Goal: Find contact information: Find contact information

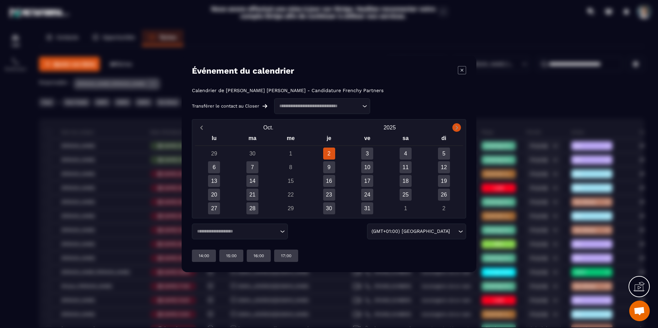
click at [456, 129] on icon "Next month" at bounding box center [456, 128] width 2 height 4
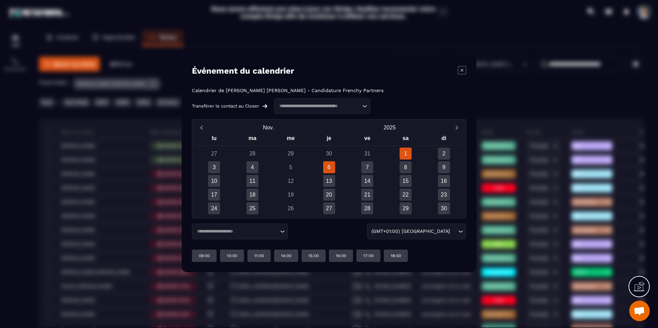
click at [333, 168] on div "6" at bounding box center [329, 167] width 12 height 12
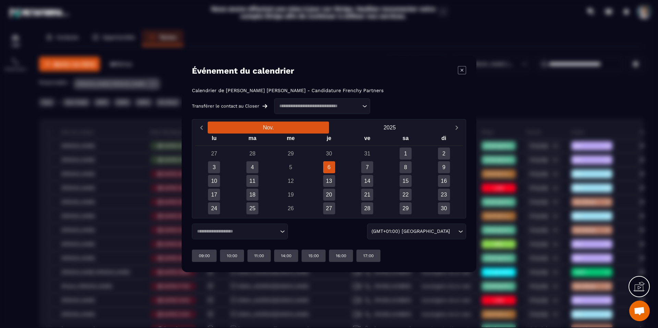
click at [210, 132] on button "Nov." at bounding box center [268, 128] width 121 height 12
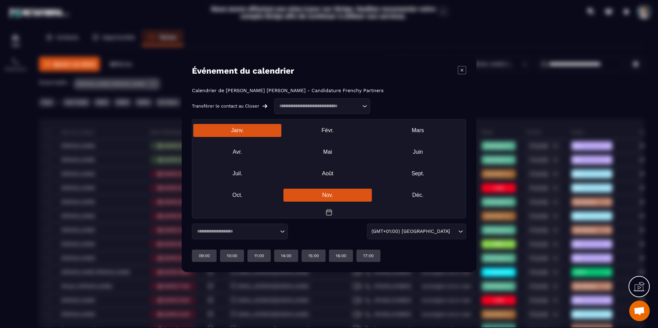
click at [202, 128] on div "Janv." at bounding box center [237, 130] width 88 height 13
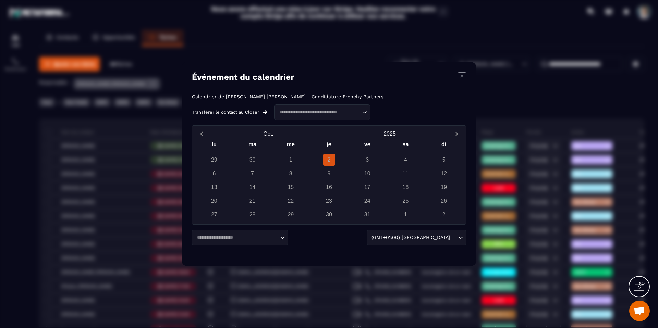
click at [465, 73] on icon "Modal window" at bounding box center [462, 76] width 8 height 8
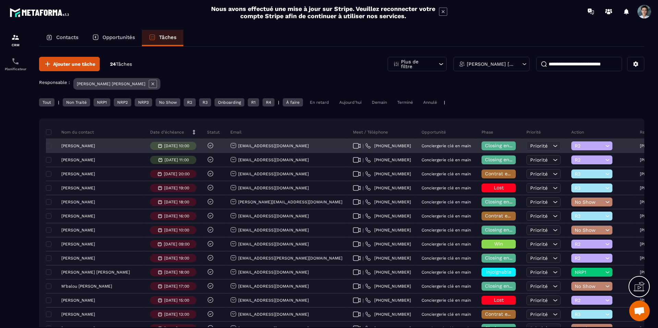
drag, startPoint x: 102, startPoint y: 147, endPoint x: 57, endPoint y: 145, distance: 45.3
click at [57, 145] on div "[PERSON_NAME]" at bounding box center [95, 146] width 99 height 14
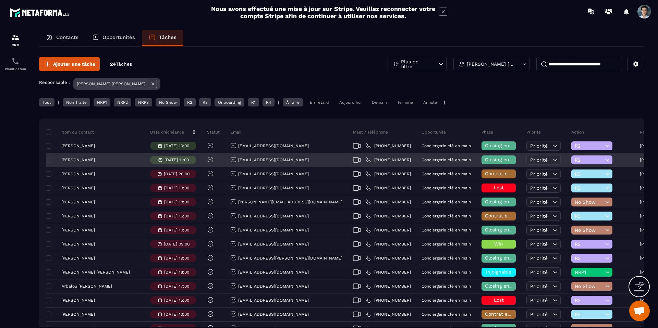
copy p "[PERSON_NAME]"
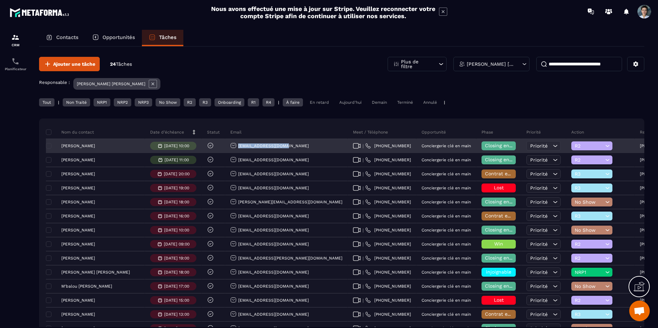
drag, startPoint x: 262, startPoint y: 145, endPoint x: 215, endPoint y: 145, distance: 46.9
click at [225, 145] on div "[EMAIL_ADDRESS][DOMAIN_NAME]" at bounding box center [286, 146] width 123 height 14
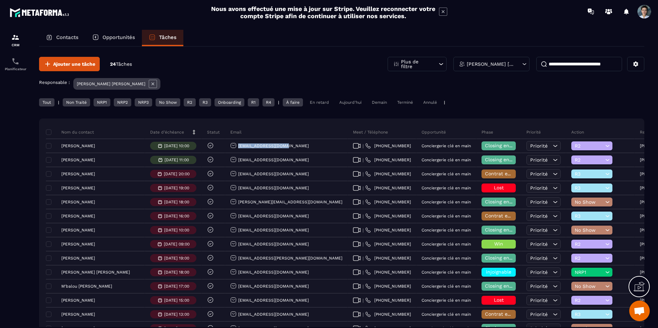
copy p "[EMAIL_ADDRESS][DOMAIN_NAME]"
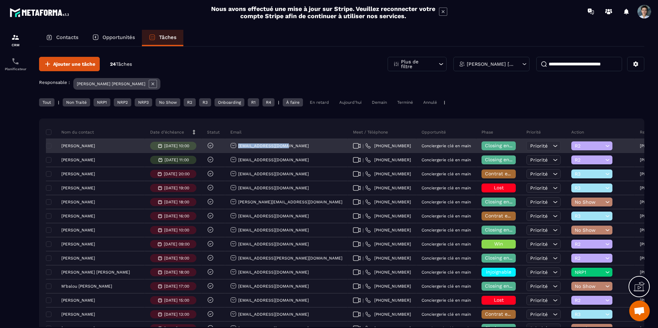
drag, startPoint x: 103, startPoint y: 142, endPoint x: 106, endPoint y: 147, distance: 6.3
click at [106, 147] on div "[PERSON_NAME]" at bounding box center [95, 146] width 99 height 14
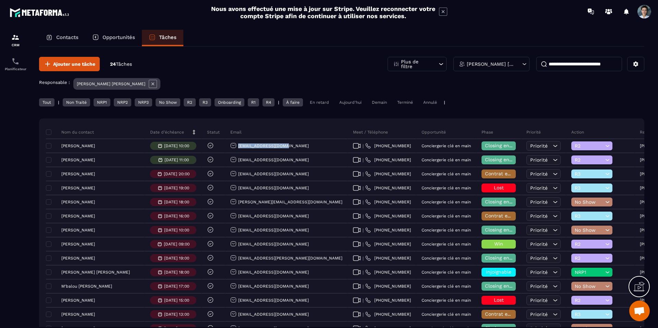
copy p "[PERSON_NAME]"
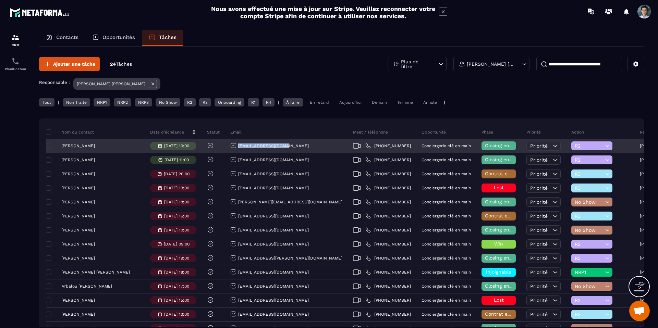
drag, startPoint x: 270, startPoint y: 146, endPoint x: 214, endPoint y: 147, distance: 55.8
click at [225, 147] on div "[EMAIL_ADDRESS][DOMAIN_NAME]" at bounding box center [286, 146] width 123 height 14
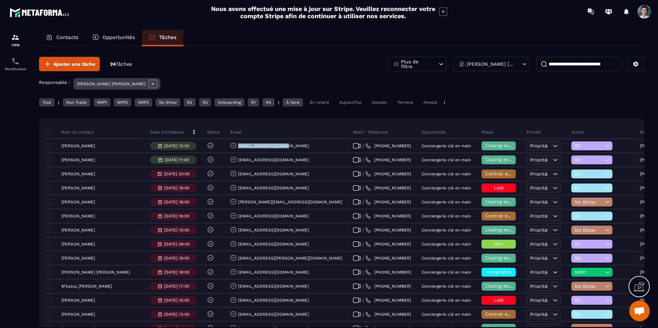
copy p "[EMAIL_ADDRESS][DOMAIN_NAME]"
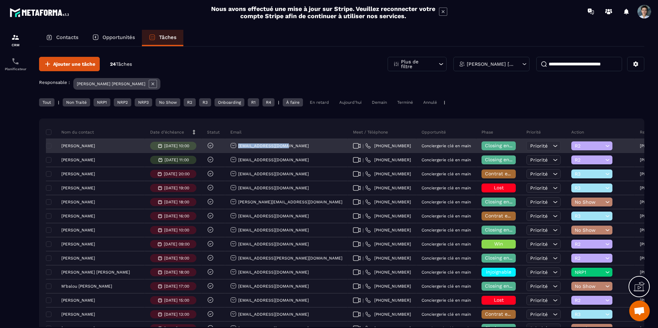
drag, startPoint x: 104, startPoint y: 149, endPoint x: 62, endPoint y: 146, distance: 41.9
click at [62, 146] on div "[PERSON_NAME]" at bounding box center [95, 146] width 99 height 14
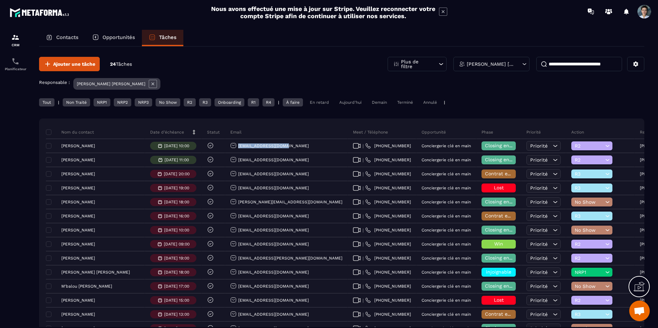
copy p "[PERSON_NAME]"
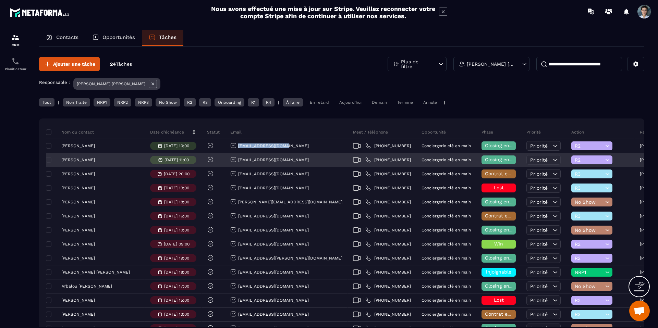
click at [93, 156] on div "[PERSON_NAME]" at bounding box center [95, 160] width 99 height 14
click at [95, 159] on p "[PERSON_NAME]" at bounding box center [78, 160] width 34 height 5
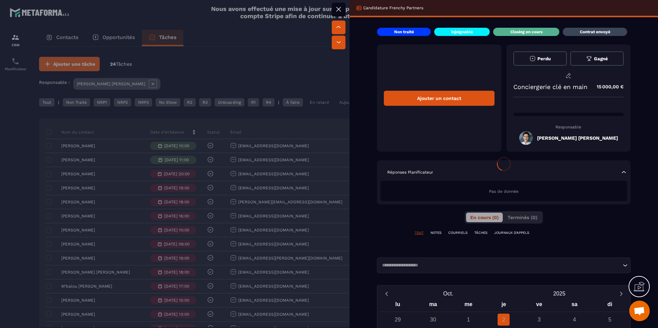
click at [101, 174] on div at bounding box center [329, 164] width 658 height 328
